Goal: Task Accomplishment & Management: Manage account settings

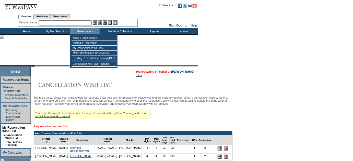
click at [69, 24] on input "text" at bounding box center [65, 22] width 53 height 5
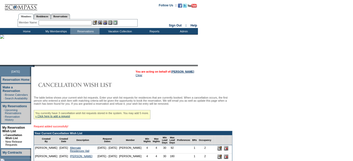
type input "m"
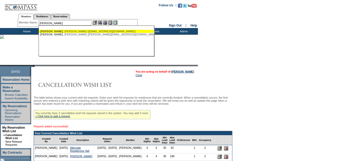
type input "[PERSON_NAME] ([EMAIL_ADDRESS][DOMAIN_NAME])"
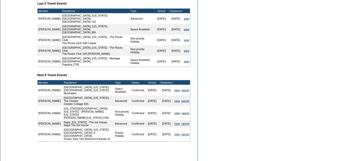
scroll to position [199, 0]
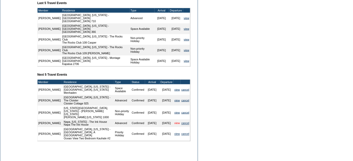
click at [176, 125] on link "view" at bounding box center [176, 123] width 5 height 3
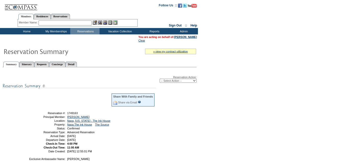
click at [175, 81] on select "-- Select Action -- Modify Reservation Dates Modify Reservation Cost Modify Occ…" at bounding box center [178, 81] width 37 height 4
select select "ChangeDates"
click at [160, 79] on select "-- Select Action -- Modify Reservation Dates Modify Reservation Cost Modify Occ…" at bounding box center [178, 81] width 37 height 4
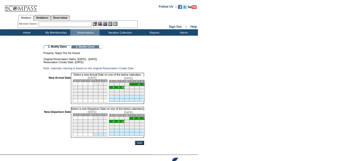
click at [135, 86] on td "5" at bounding box center [132, 84] width 5 height 3
click at [114, 123] on td "8" at bounding box center [111, 121] width 5 height 3
click at [144, 145] on input "Next" at bounding box center [139, 143] width 9 height 4
